Goal: Information Seeking & Learning: Understand process/instructions

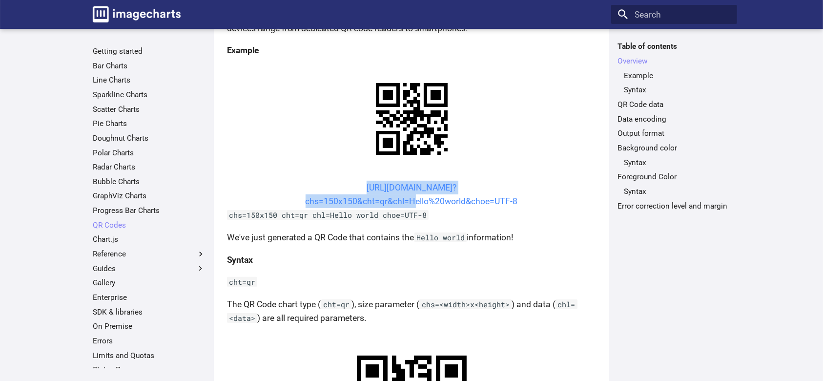
scroll to position [209, 0]
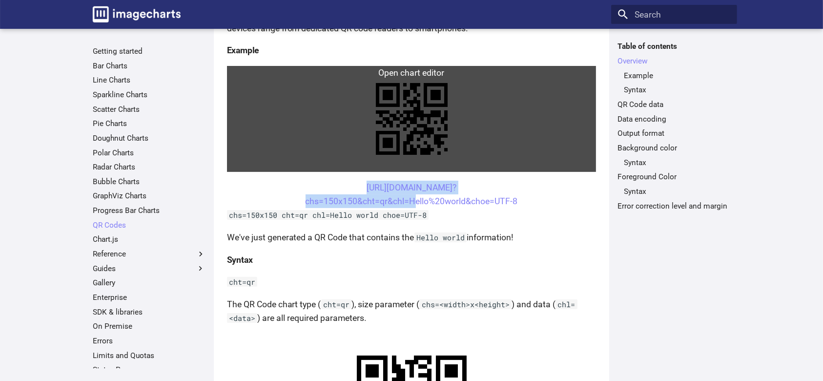
click at [543, 154] on link at bounding box center [411, 119] width 369 height 106
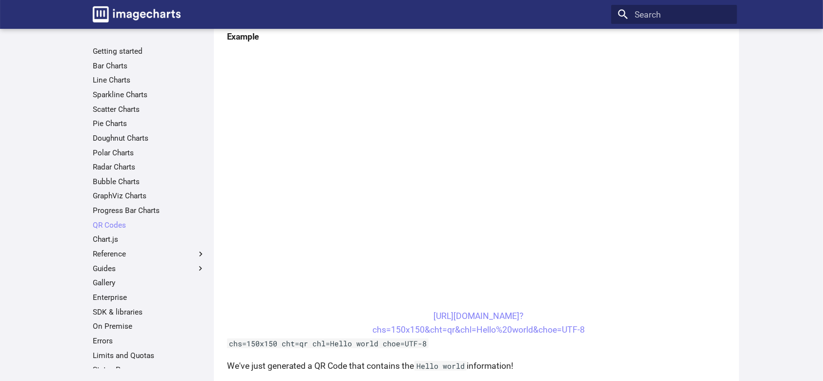
click at [118, 217] on ul "Getting started Bar Charts Line Charts Sparkline Charts Scatter Charts Pie Char…" at bounding box center [148, 224] width 125 height 357
click at [106, 237] on link "Chart.js" at bounding box center [149, 239] width 113 height 10
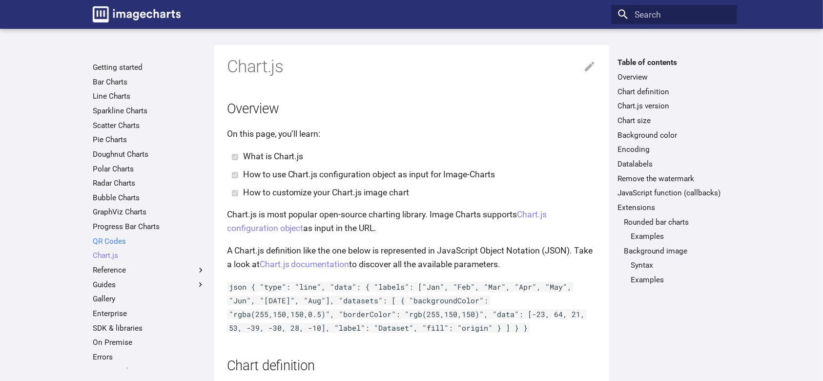
click at [109, 239] on link "QR Codes" at bounding box center [149, 241] width 113 height 10
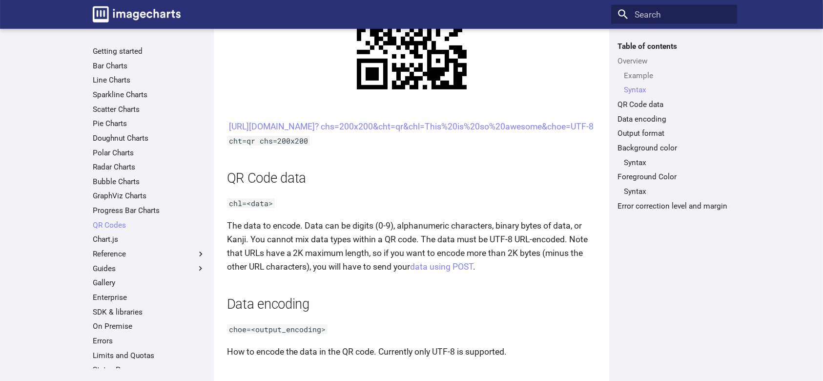
scroll to position [586, 0]
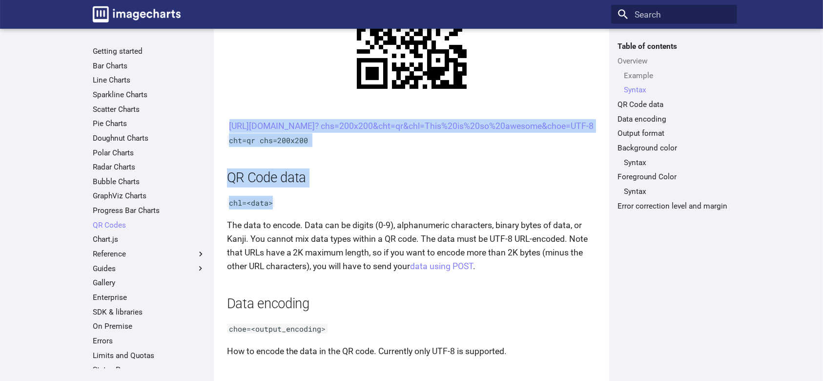
drag, startPoint x: 338, startPoint y: 118, endPoint x: 369, endPoint y: 222, distance: 108.2
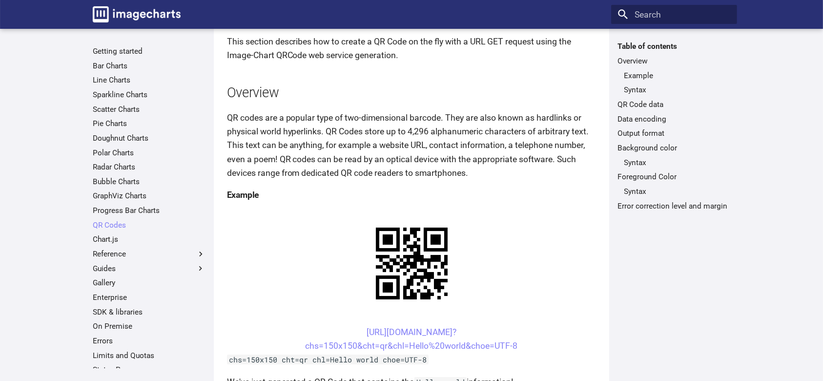
click at [437, 85] on h2 "Overview" at bounding box center [411, 92] width 369 height 19
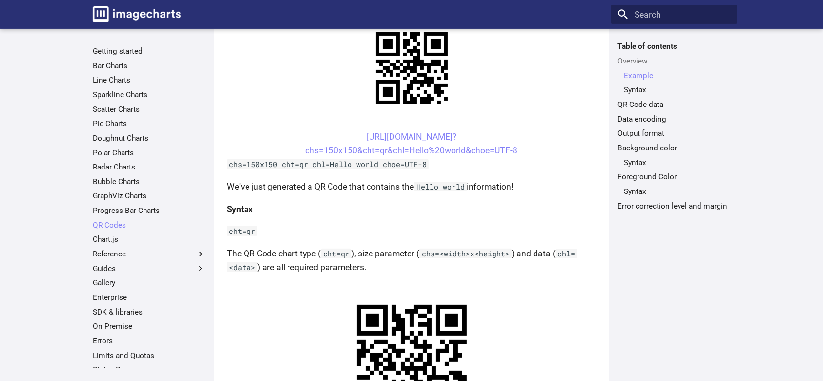
scroll to position [195, 0]
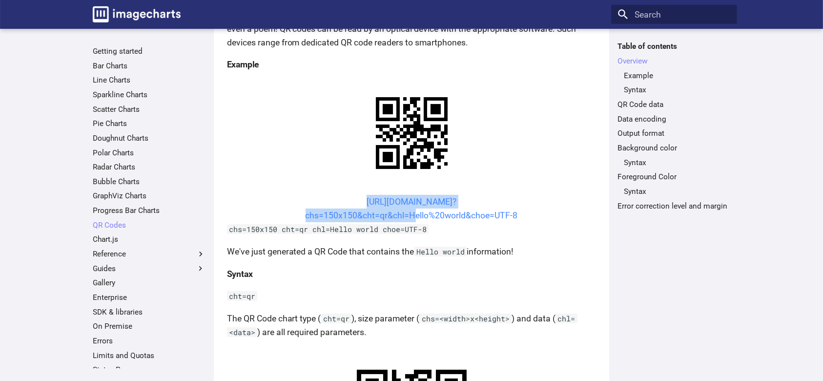
drag, startPoint x: 345, startPoint y: 198, endPoint x: 409, endPoint y: 214, distance: 67.0
click at [409, 214] on center "https://image-charts.com/chart? chs=150x150&cht=qr&chl=Hello%20world&choe=UTF-8" at bounding box center [411, 208] width 369 height 27
copy link "https://image-charts.com/chart? chs=150x150&cht=qr&chl="
